Goal: Ask a question

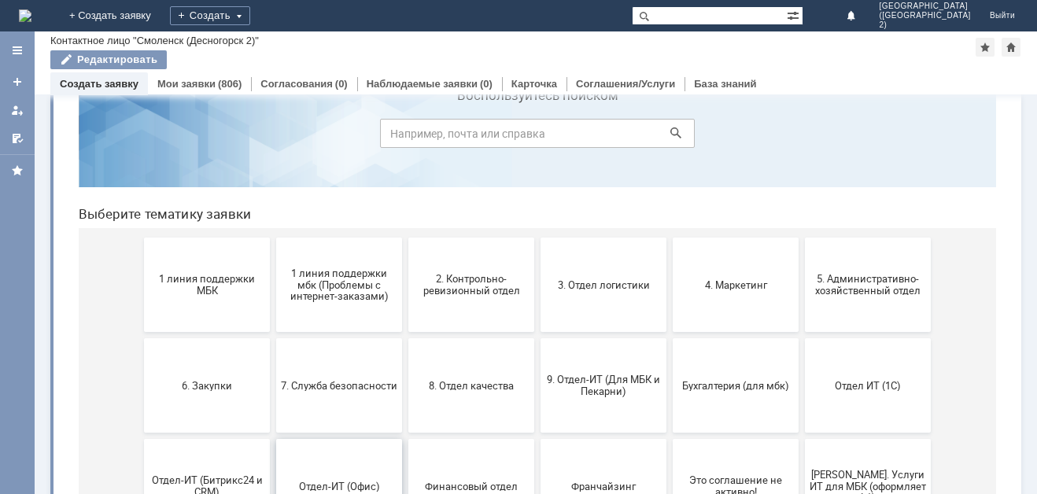
scroll to position [157, 0]
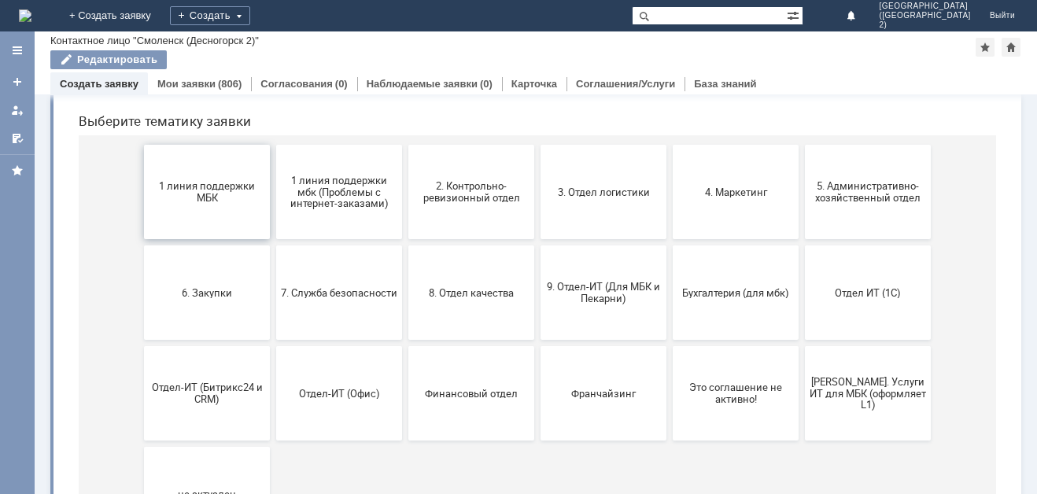
click at [238, 203] on span "1 линия поддержки МБК" at bounding box center [207, 192] width 116 height 24
click at [203, 187] on span "1 линия поддержки МБК" at bounding box center [207, 192] width 116 height 24
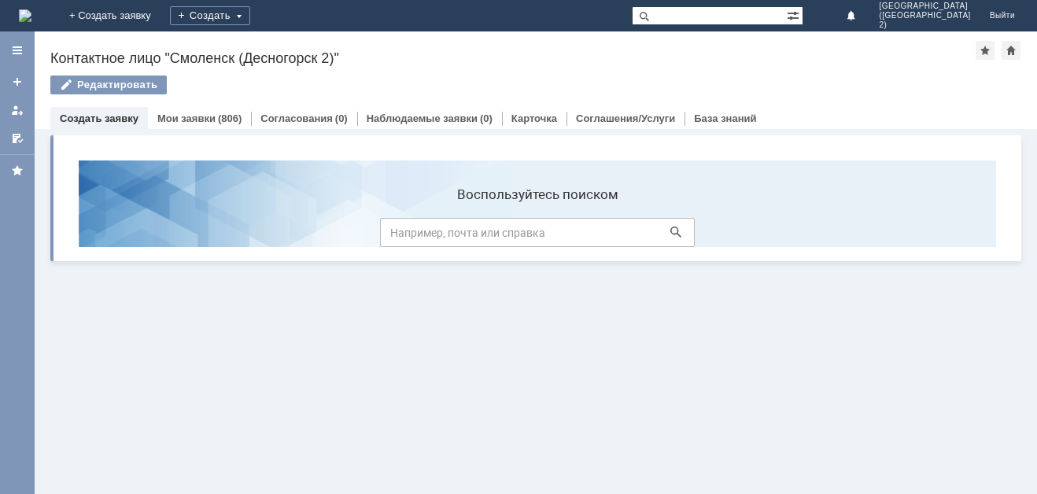
scroll to position [0, 0]
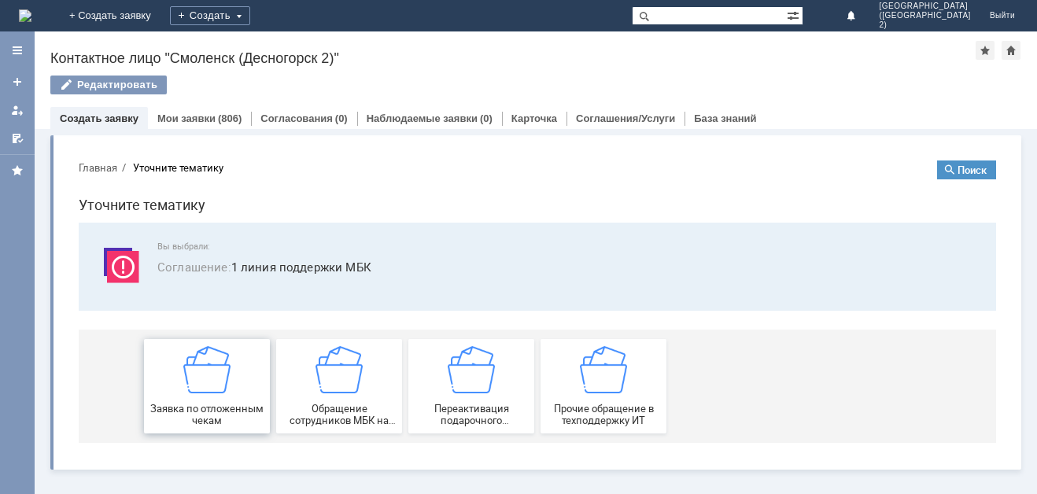
click at [185, 383] on img at bounding box center [206, 369] width 47 height 47
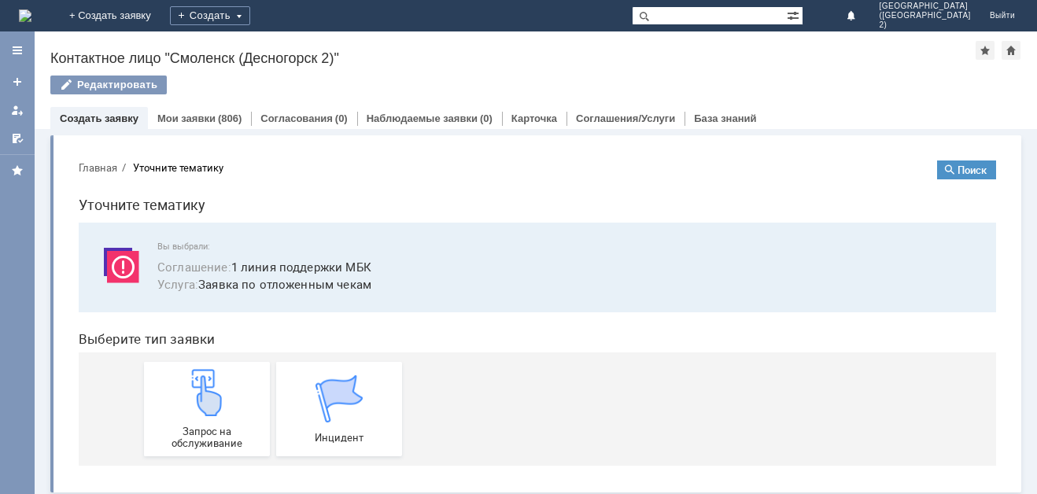
scroll to position [6, 0]
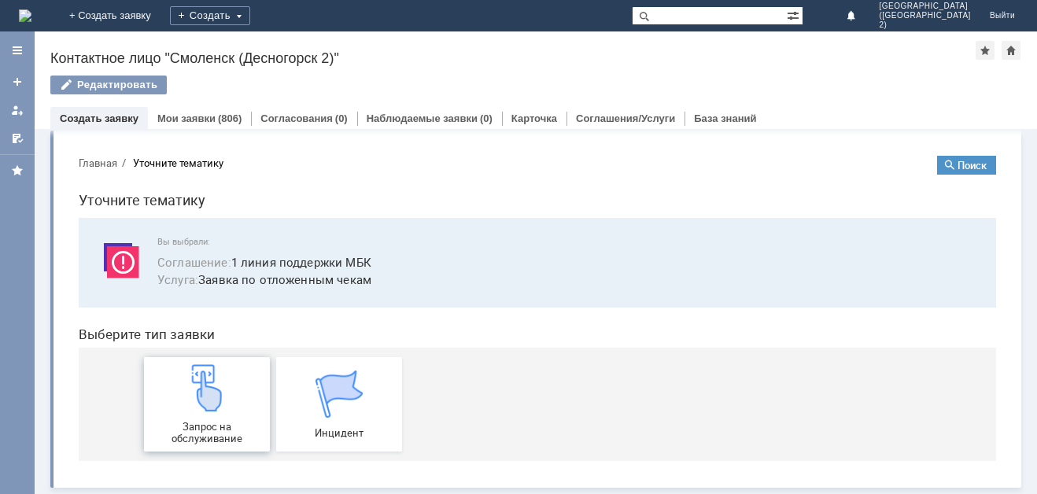
click at [199, 410] on img at bounding box center [206, 387] width 47 height 47
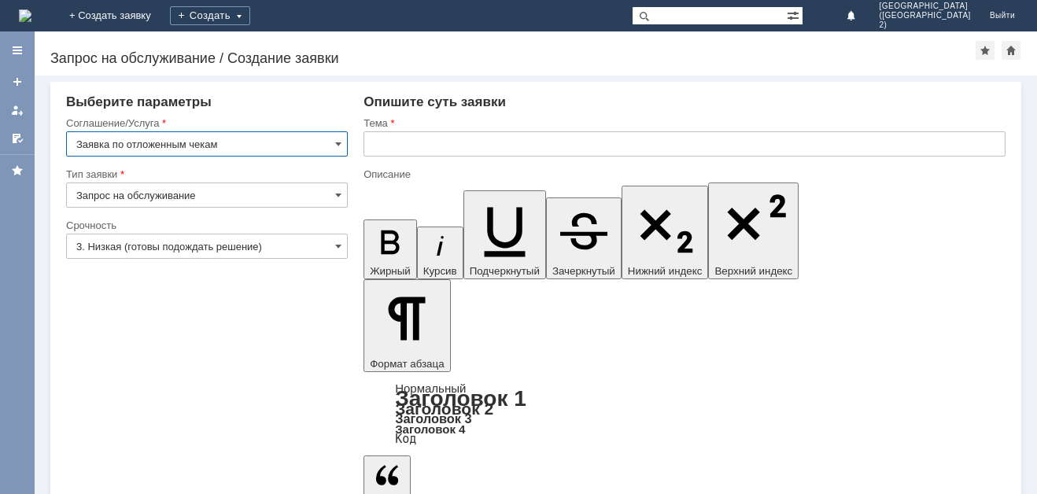
click at [442, 153] on input "text" at bounding box center [684, 143] width 642 height 25
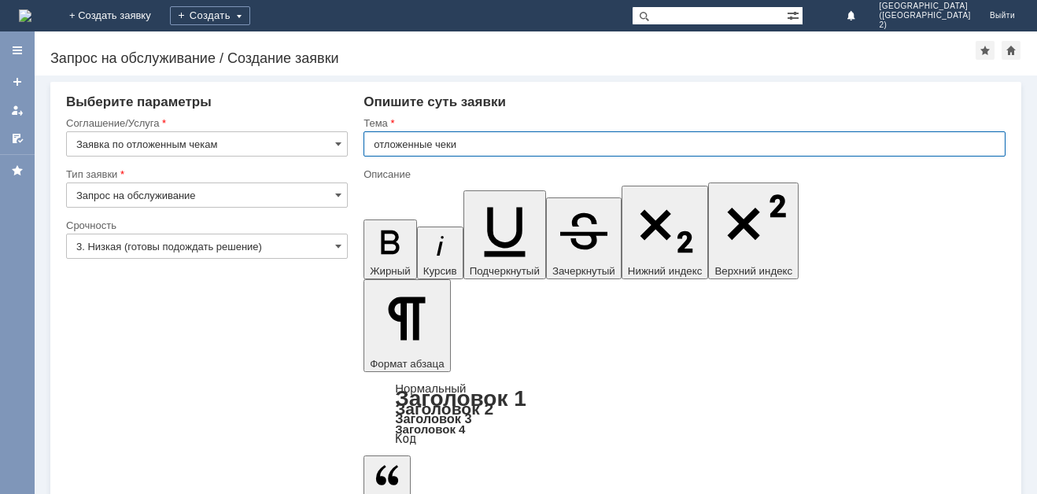
type input "отложенные чеки"
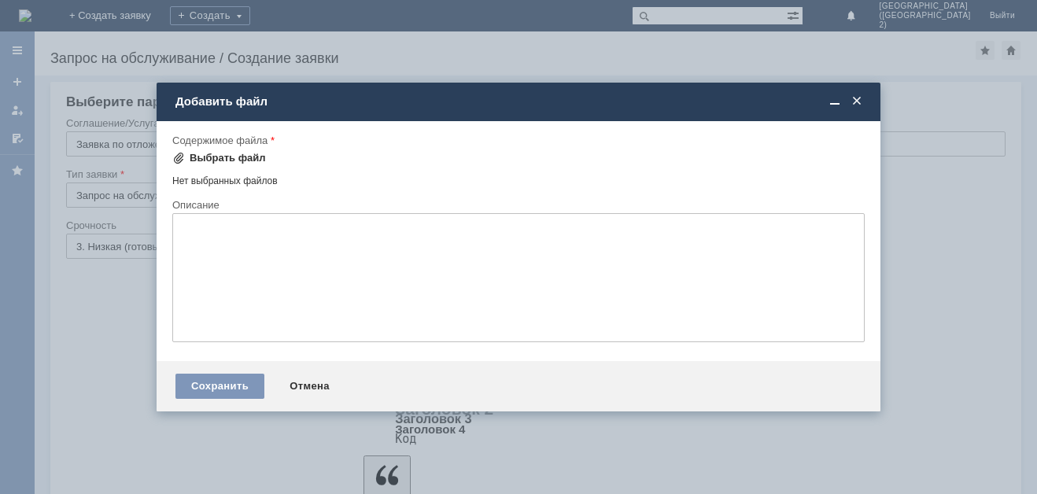
click at [231, 161] on div "Выбрать файл" at bounding box center [228, 158] width 76 height 13
click at [858, 104] on span at bounding box center [857, 101] width 16 height 14
